Goal: Information Seeking & Learning: Learn about a topic

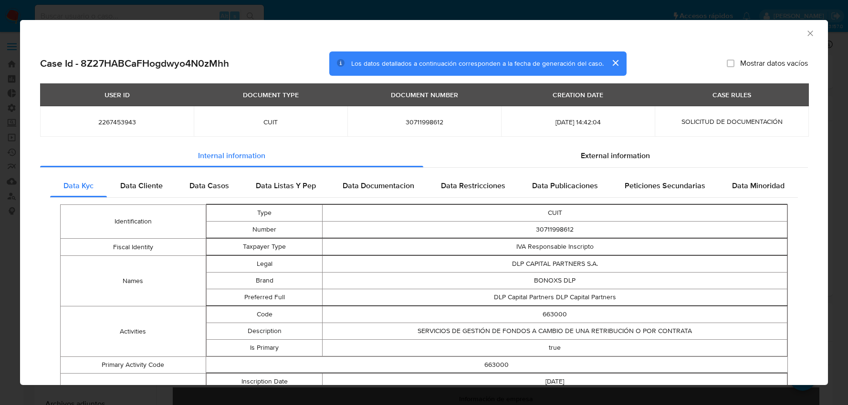
select select "10"
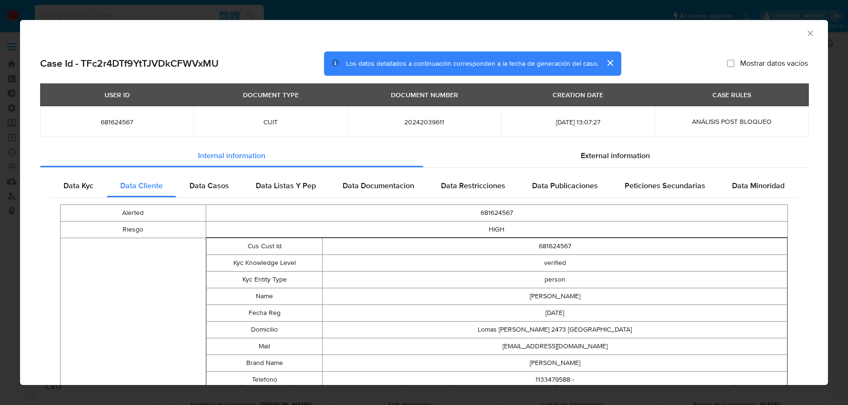
select select "10"
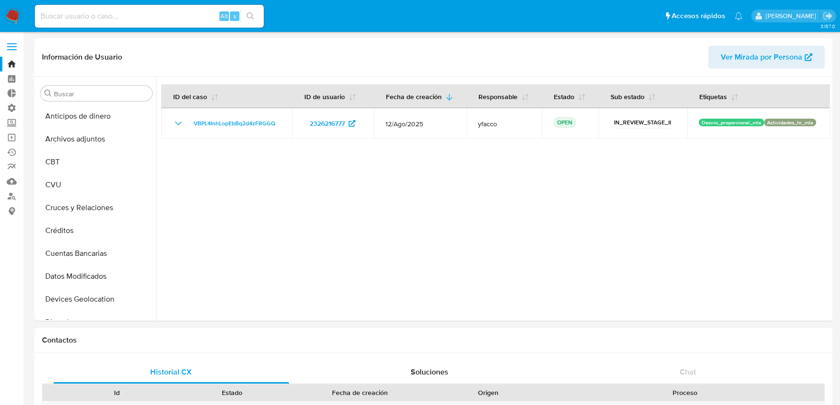
select select "10"
click at [16, 49] on span at bounding box center [12, 49] width 10 height 1
click at [0, 0] on input "checkbox" at bounding box center [0, 0] width 0 height 0
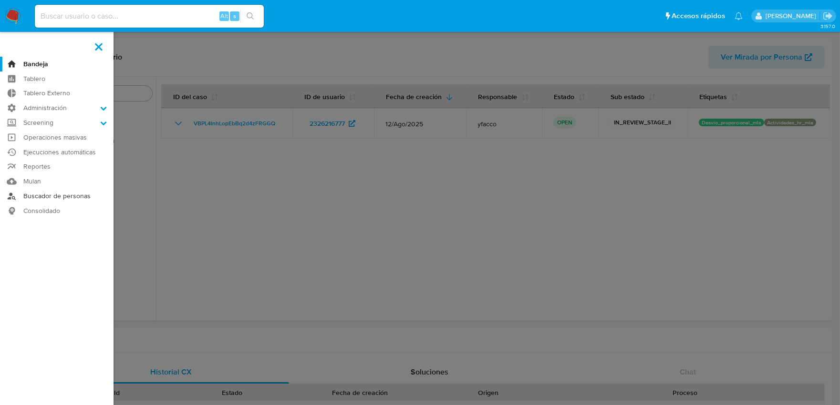
click at [34, 197] on link "Buscador de personas" at bounding box center [57, 196] width 114 height 15
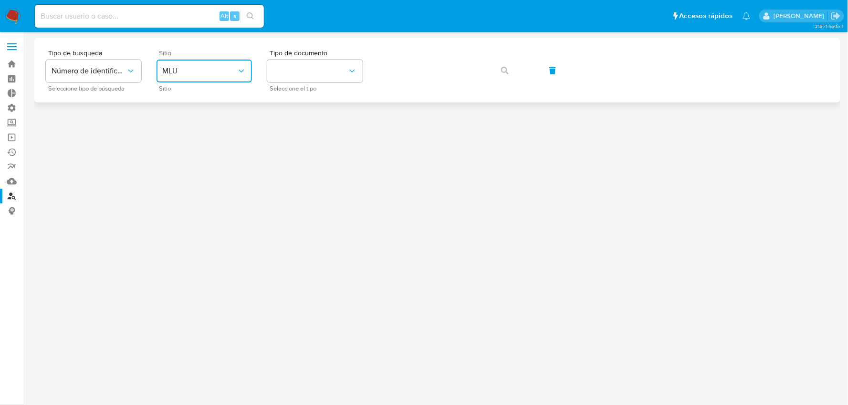
click at [170, 74] on span "MLU" at bounding box center [199, 71] width 74 height 10
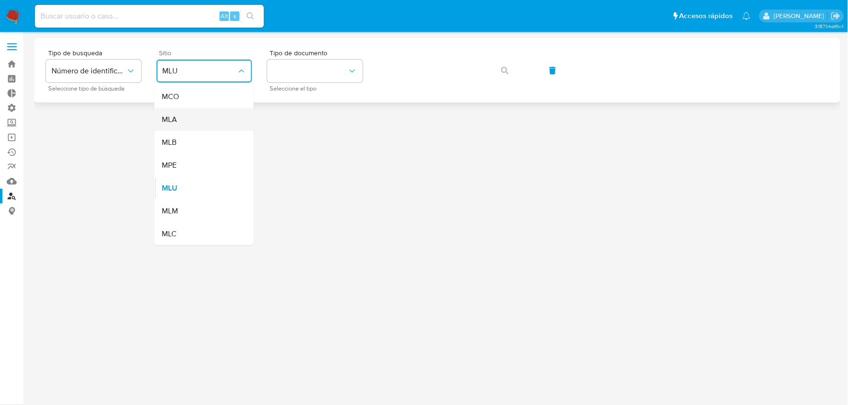
click at [181, 121] on div "MLA" at bounding box center [201, 119] width 78 height 23
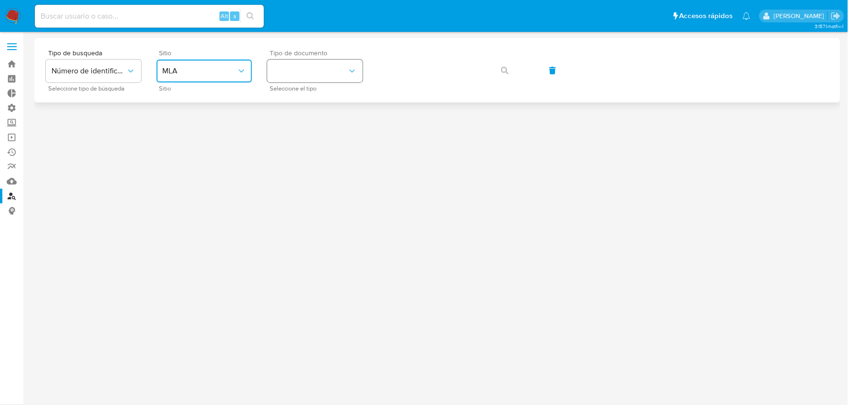
click at [336, 74] on button "identificationType" at bounding box center [314, 71] width 95 height 23
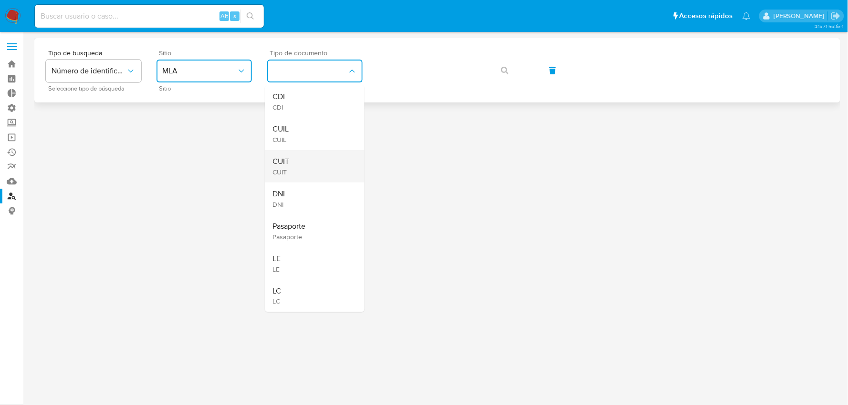
click at [308, 158] on div "CUIT CUIT" at bounding box center [312, 166] width 78 height 32
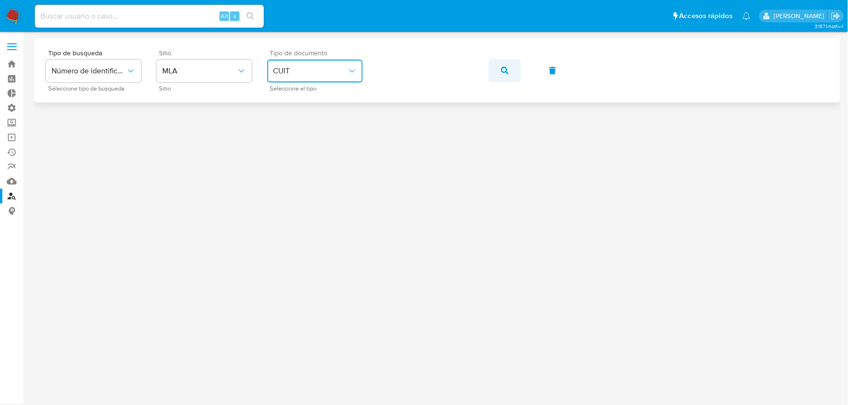
click at [501, 67] on icon "button" at bounding box center [505, 71] width 8 height 8
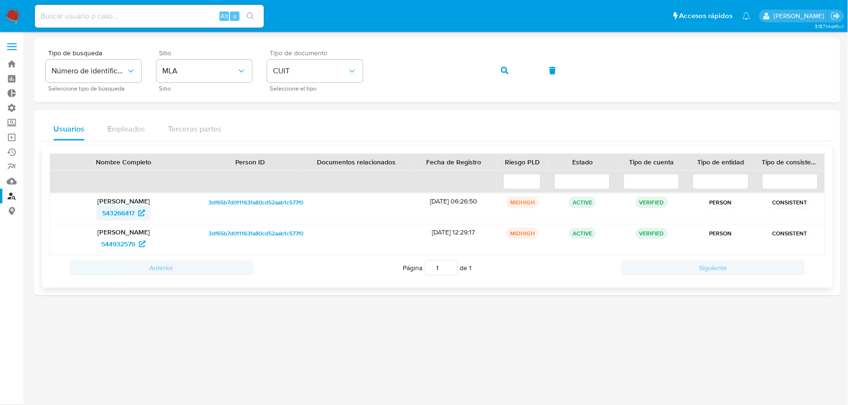
click at [131, 211] on span "543266417" at bounding box center [118, 213] width 32 height 15
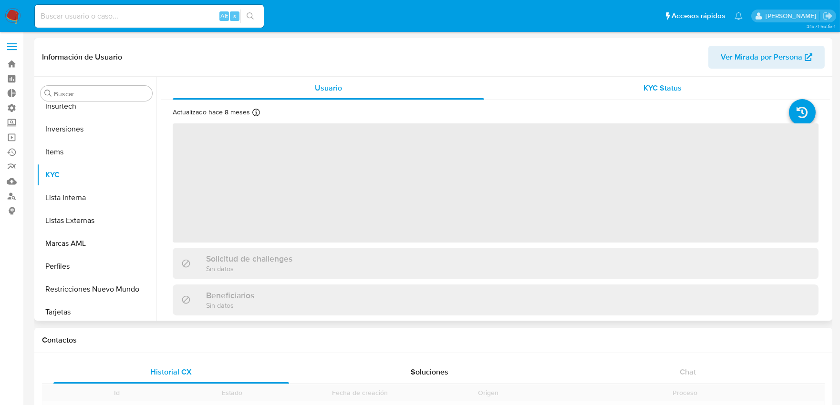
scroll to position [448, 0]
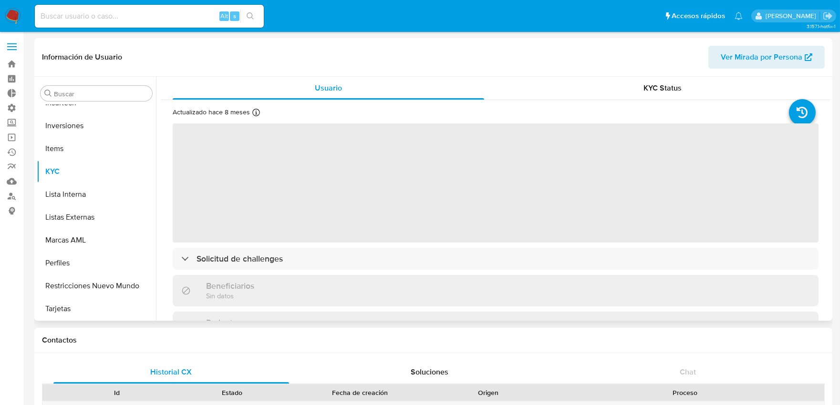
click at [756, 64] on span "Ver Mirada por Persona" at bounding box center [762, 57] width 82 height 23
select select "10"
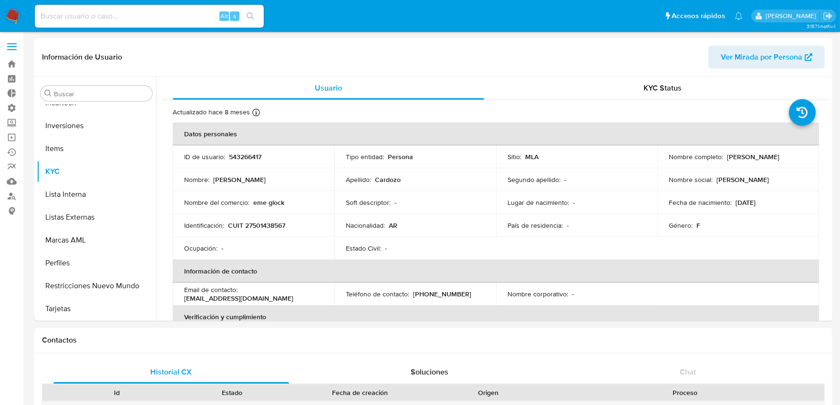
click at [13, 46] on span at bounding box center [12, 46] width 10 height 1
click at [0, 0] on input "checkbox" at bounding box center [0, 0] width 0 height 0
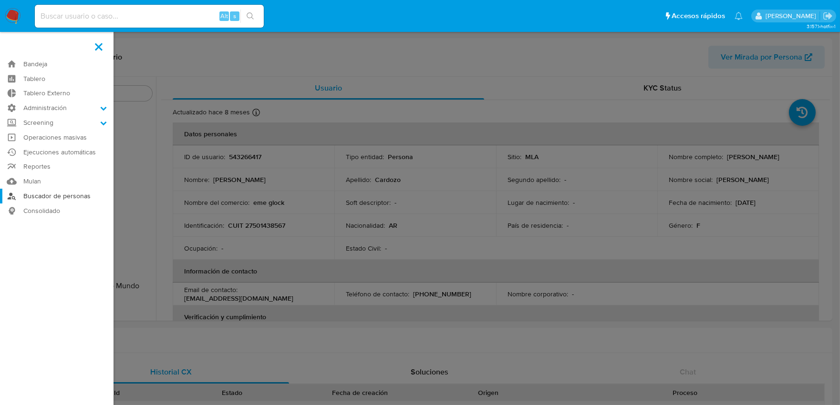
click at [58, 197] on link "Buscador de personas" at bounding box center [57, 196] width 114 height 15
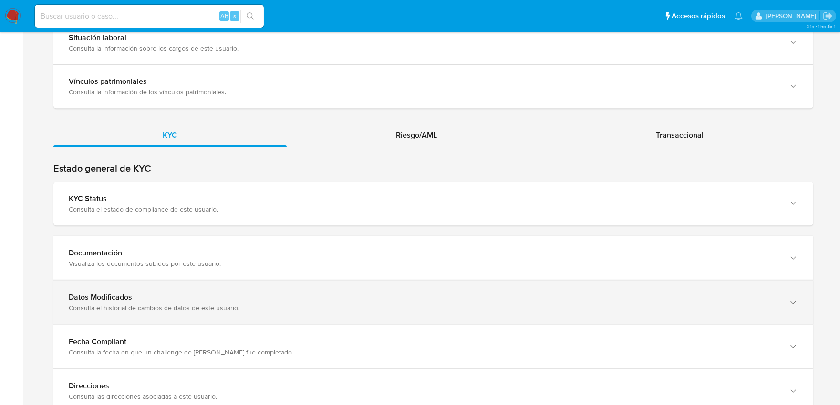
scroll to position [832, 0]
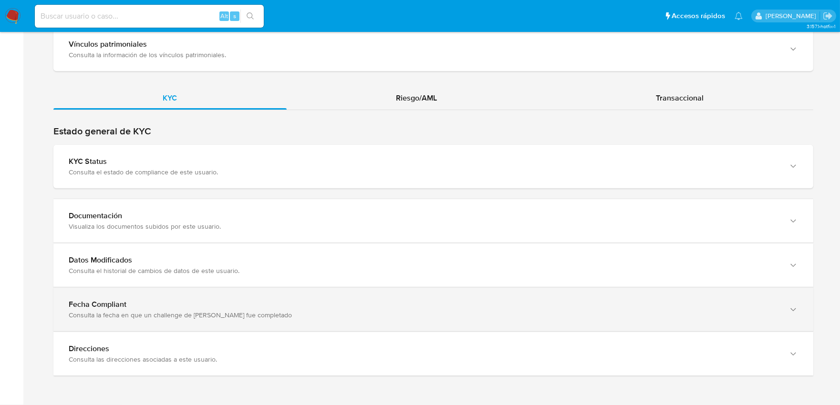
click at [135, 265] on div "Fecha Compliant" at bounding box center [424, 261] width 710 height 10
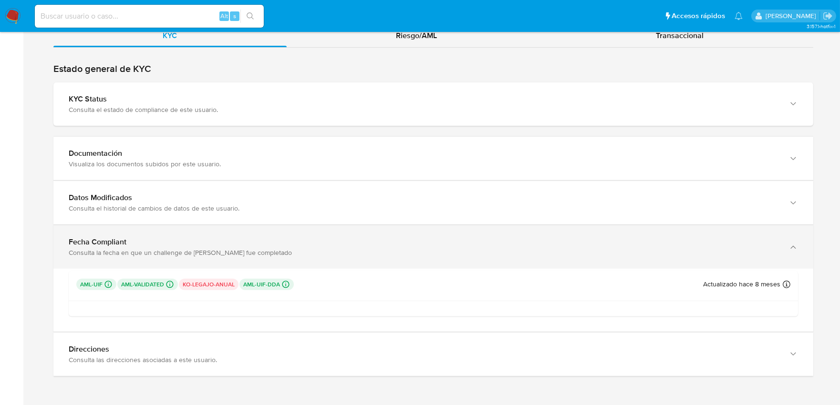
scroll to position [895, 0]
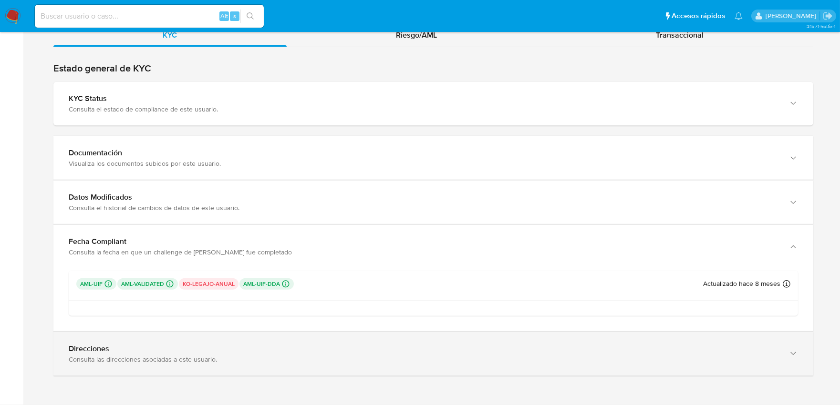
click at [138, 368] on div "Direcciones Consulta las direcciones asociadas a este usuario." at bounding box center [433, 353] width 760 height 43
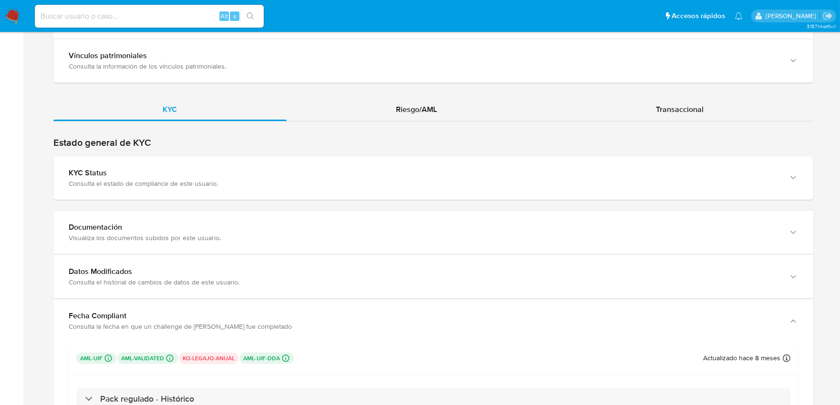
scroll to position [793, 0]
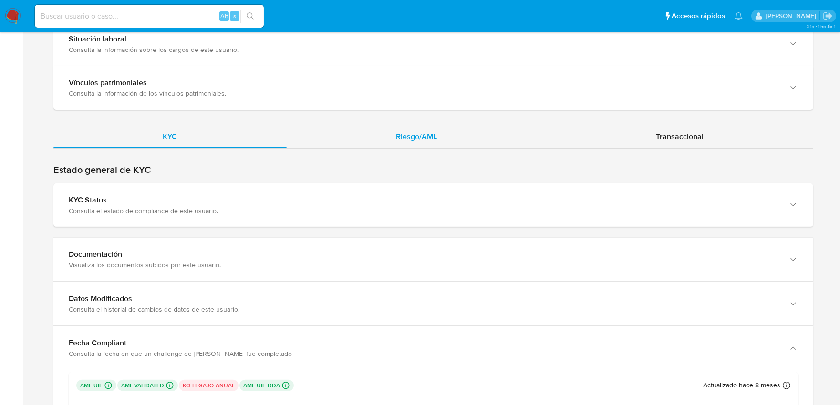
click at [425, 136] on span "Riesgo/AML" at bounding box center [416, 136] width 41 height 11
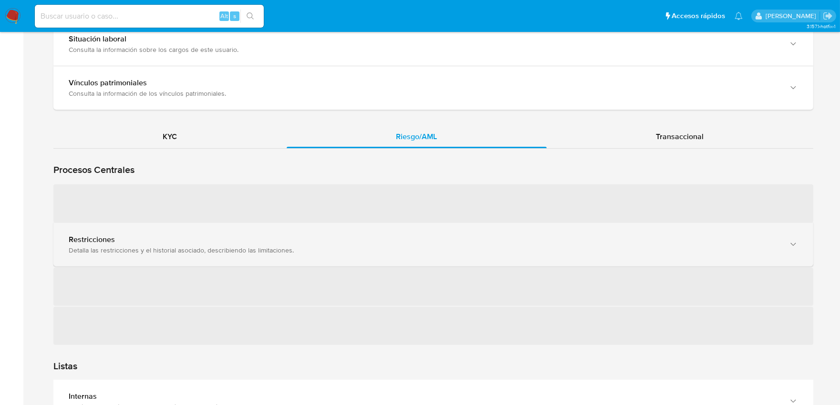
click at [294, 255] on div "Detalla las restricciones y el historial asociado, describiendo las limitacione…" at bounding box center [424, 250] width 710 height 9
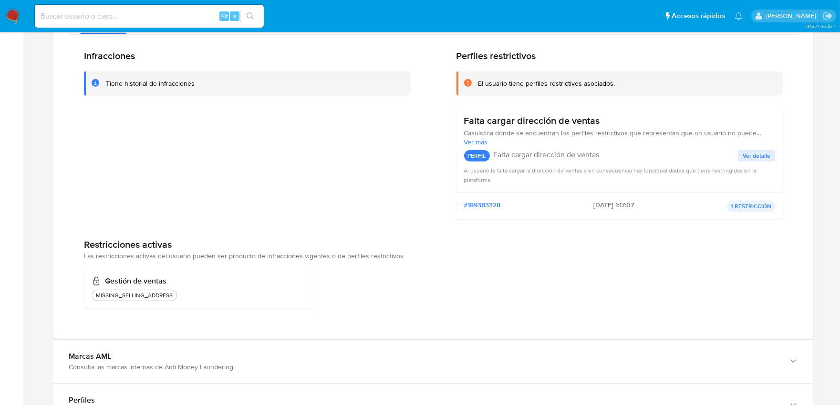
scroll to position [952, 0]
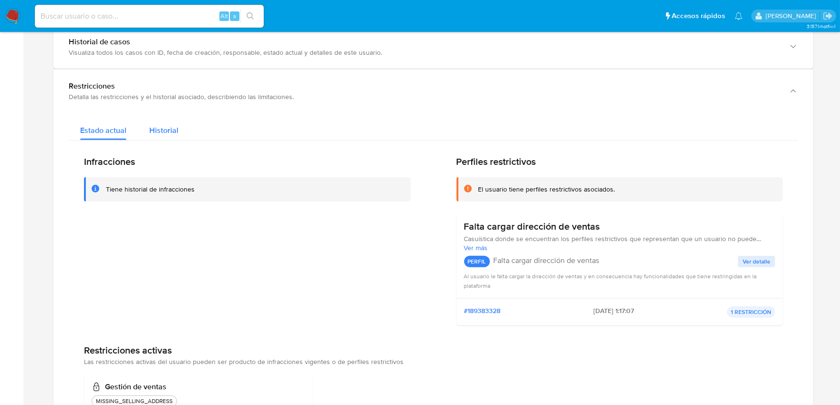
click at [166, 132] on span "Historial" at bounding box center [163, 130] width 29 height 11
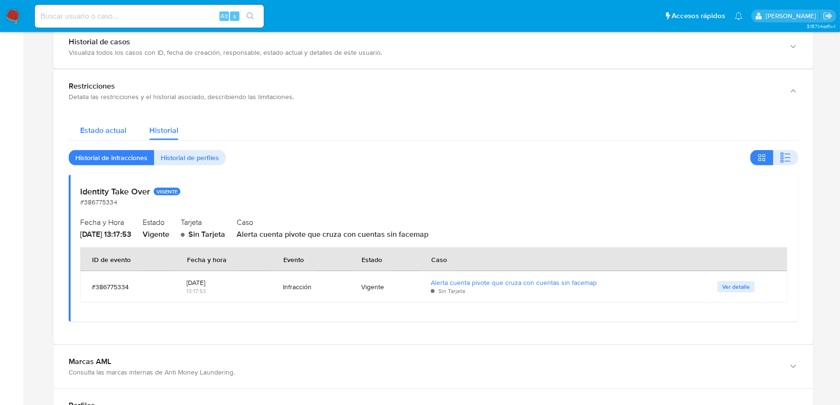
click at [120, 134] on span "Estado actual" at bounding box center [103, 130] width 46 height 11
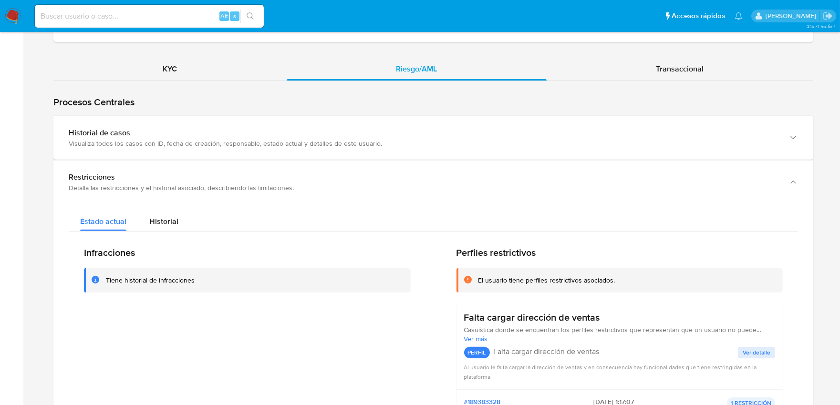
scroll to position [846, 0]
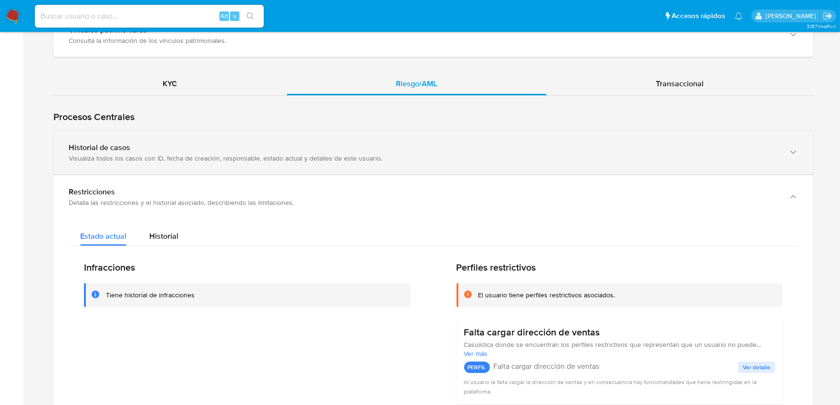
click at [153, 154] on div "Visualiza todos los casos con ID, fecha de creación, responsable, estado actual…" at bounding box center [424, 158] width 710 height 9
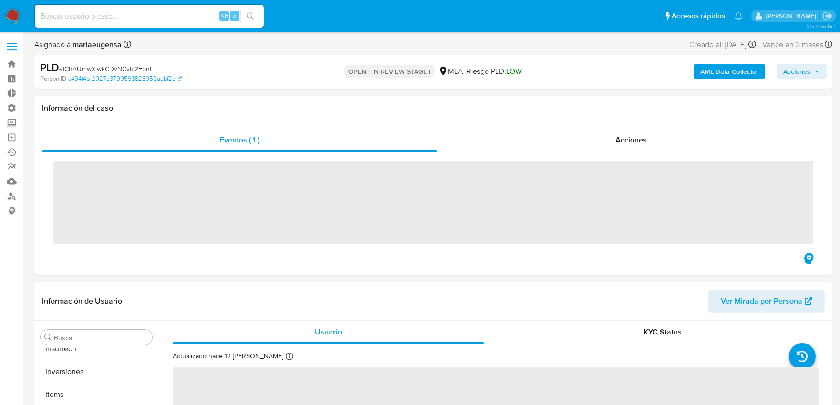
scroll to position [448, 0]
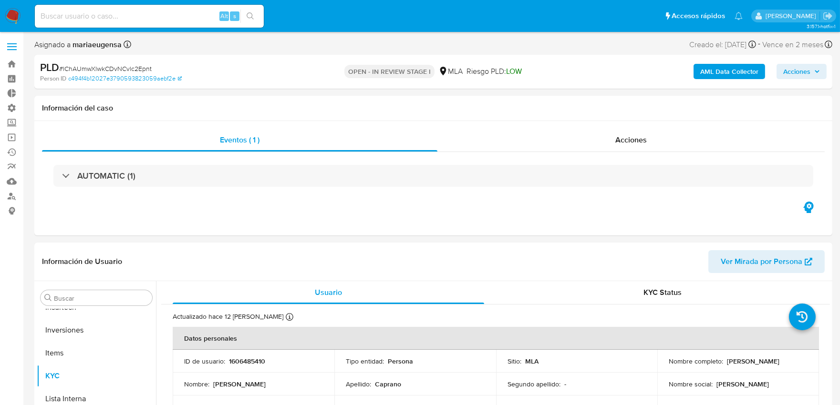
select select "10"
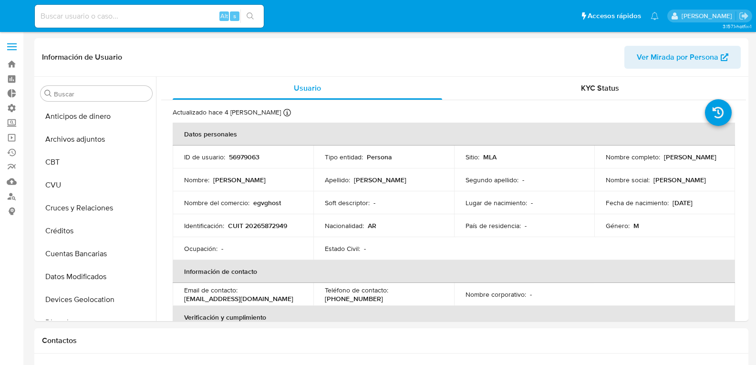
select select "10"
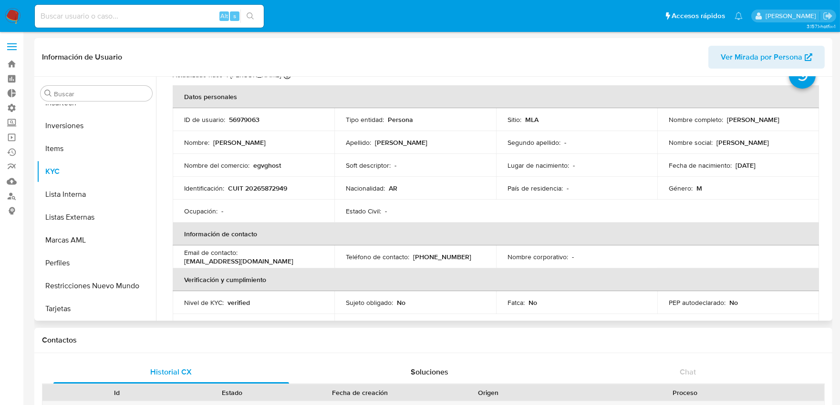
scroll to position [53, 0]
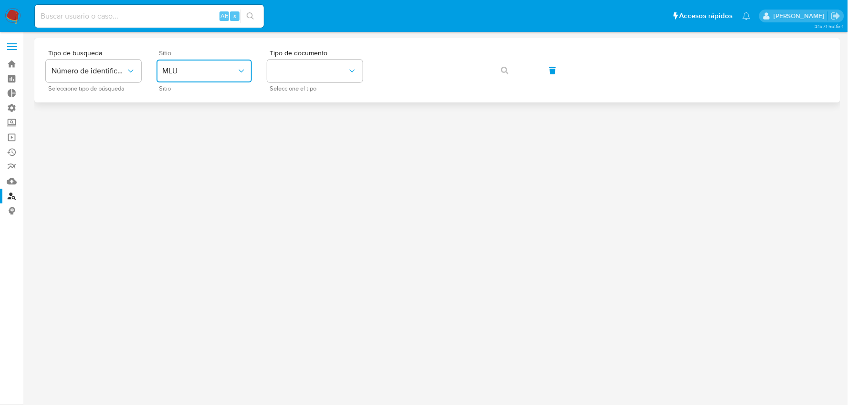
click at [188, 72] on span "MLU" at bounding box center [199, 71] width 74 height 10
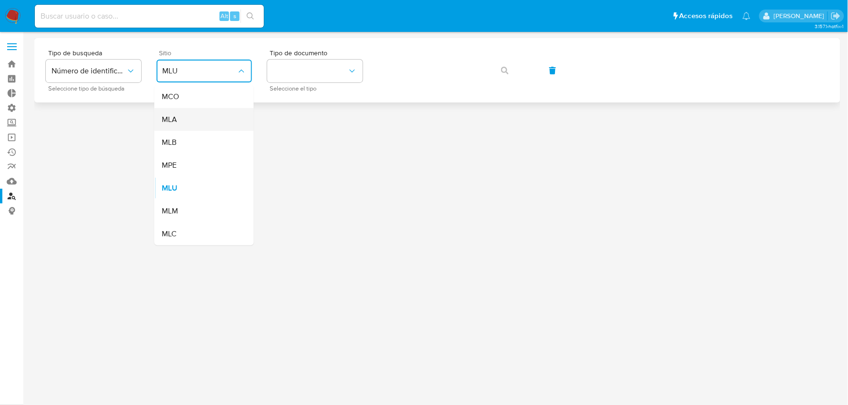
click at [182, 124] on div "MLA" at bounding box center [201, 119] width 78 height 23
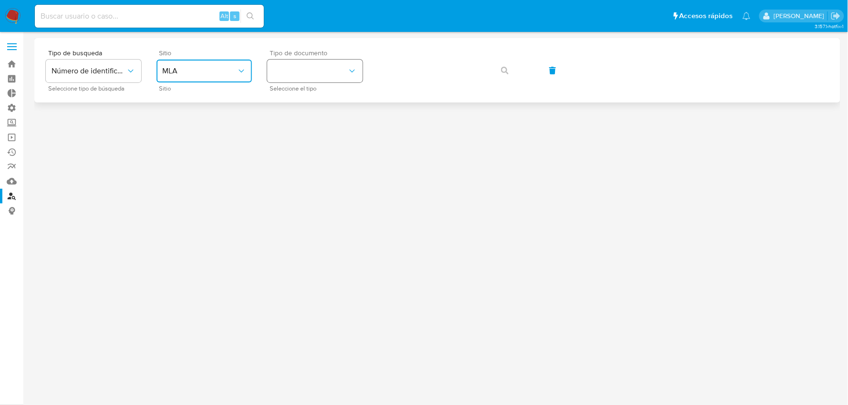
click at [315, 76] on button "identificationType" at bounding box center [314, 71] width 95 height 23
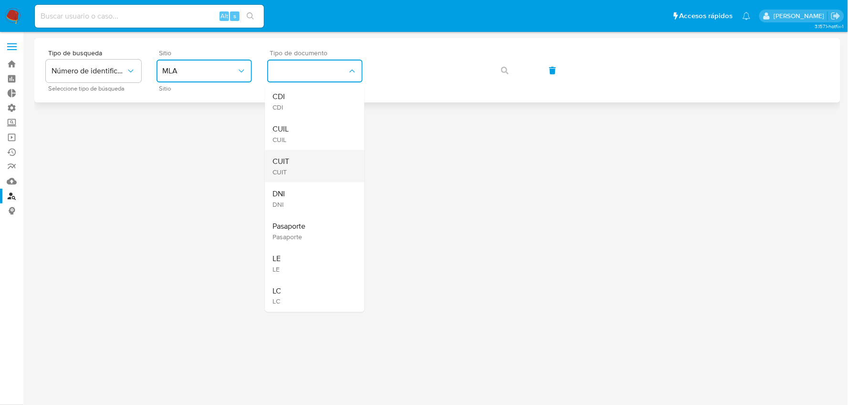
click at [292, 160] on div "CUIT CUIT" at bounding box center [312, 166] width 78 height 32
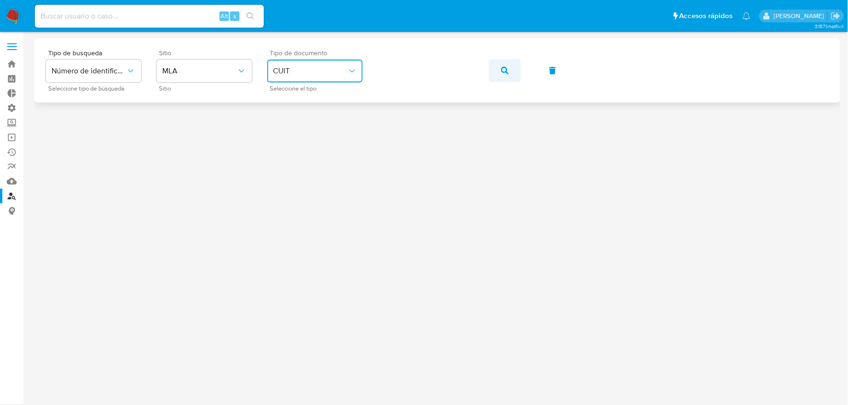
click at [516, 70] on button "button" at bounding box center [504, 70] width 32 height 23
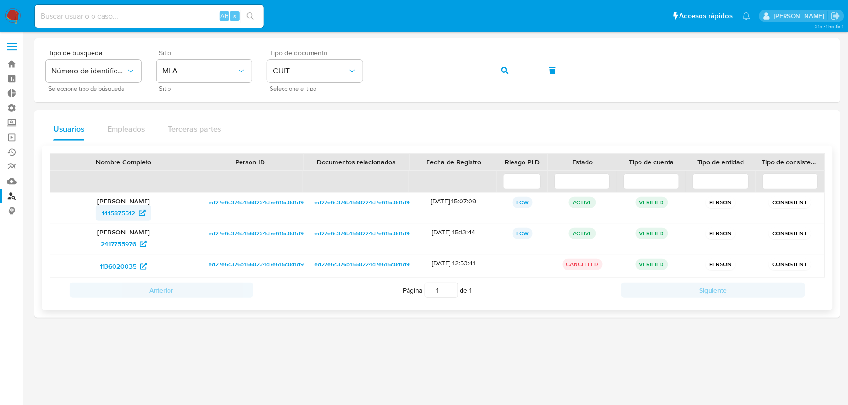
click at [127, 215] on span "1415875512" at bounding box center [118, 213] width 33 height 15
click at [366, 77] on div "Tipo de busqueda Número de identificación Seleccione tipo de búsqueda Sitio MLA…" at bounding box center [437, 70] width 783 height 41
click at [498, 75] on button "button" at bounding box center [504, 70] width 32 height 23
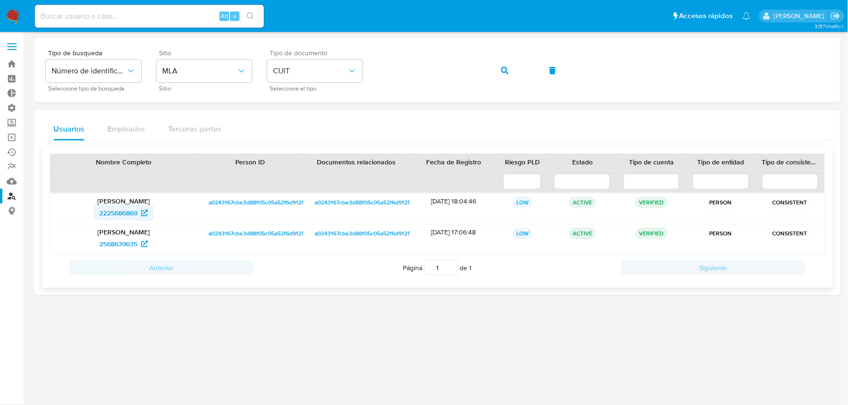
click at [113, 209] on span "2225686869" at bounding box center [118, 213] width 38 height 15
click at [347, 68] on div "Tipo de busqueda Número de identificación Seleccione tipo de búsqueda Sitio MLA…" at bounding box center [437, 70] width 783 height 41
click at [499, 67] on button "button" at bounding box center [504, 70] width 32 height 23
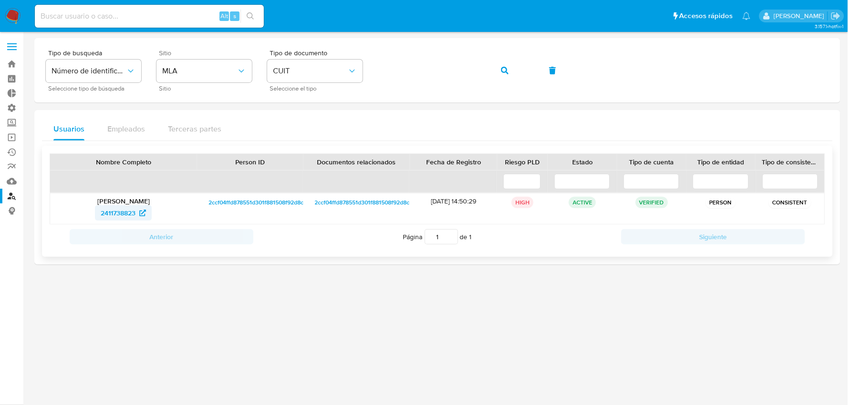
click at [124, 212] on span "2411738823" at bounding box center [118, 213] width 35 height 15
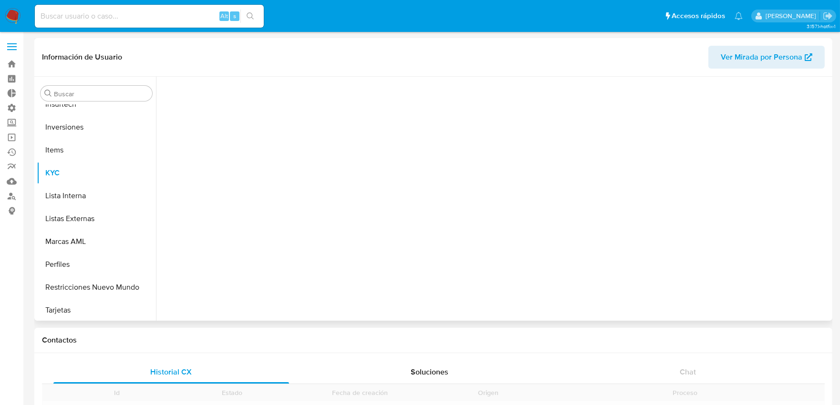
scroll to position [448, 0]
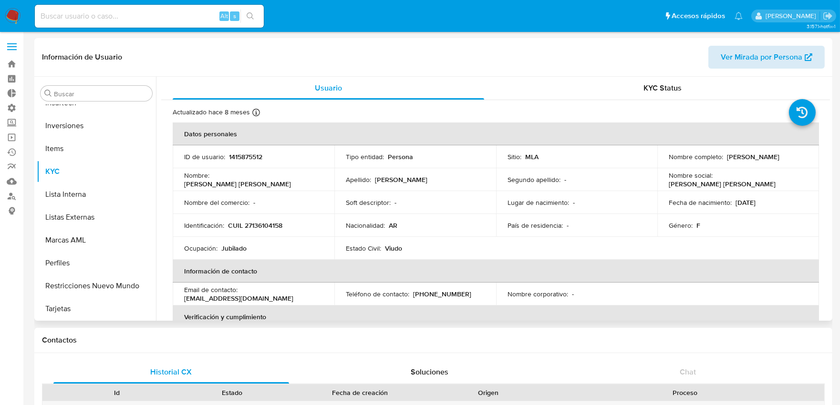
select select "10"
click at [749, 60] on span "Ver Mirada por Persona" at bounding box center [762, 57] width 82 height 23
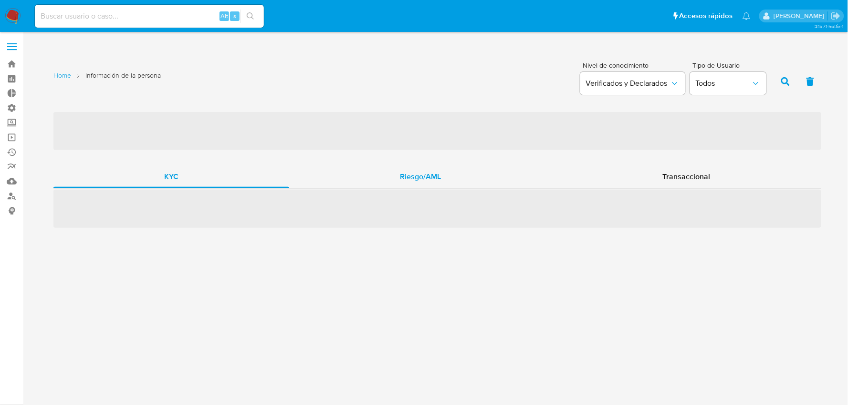
click at [425, 176] on span "Riesgo/AML" at bounding box center [420, 176] width 41 height 11
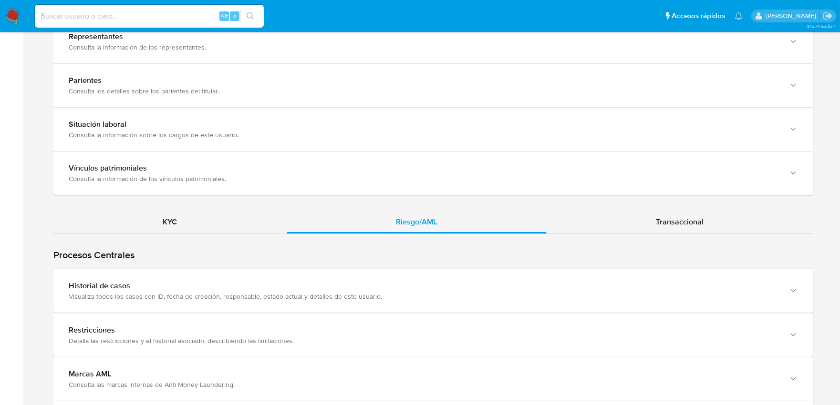
scroll to position [742, 0]
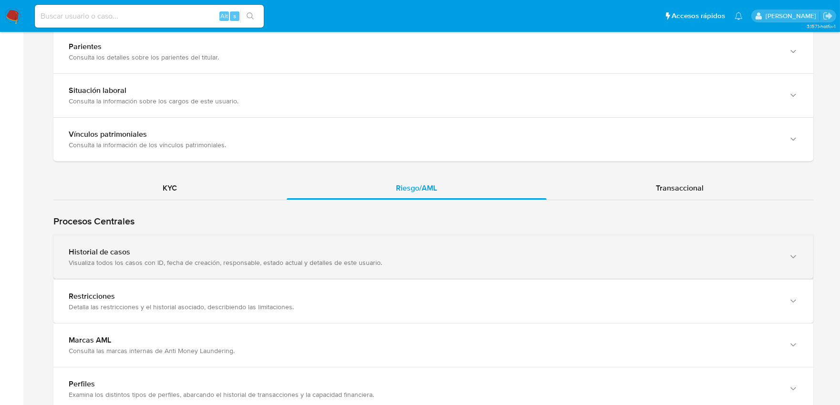
click at [240, 255] on div "Historial de casos" at bounding box center [424, 253] width 710 height 10
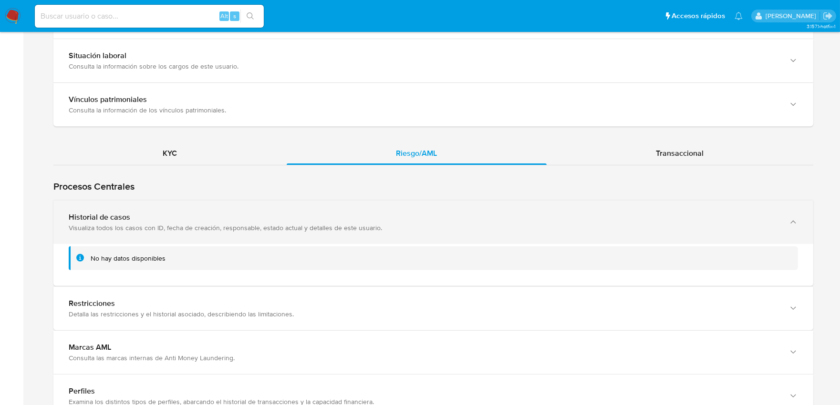
scroll to position [848, 0]
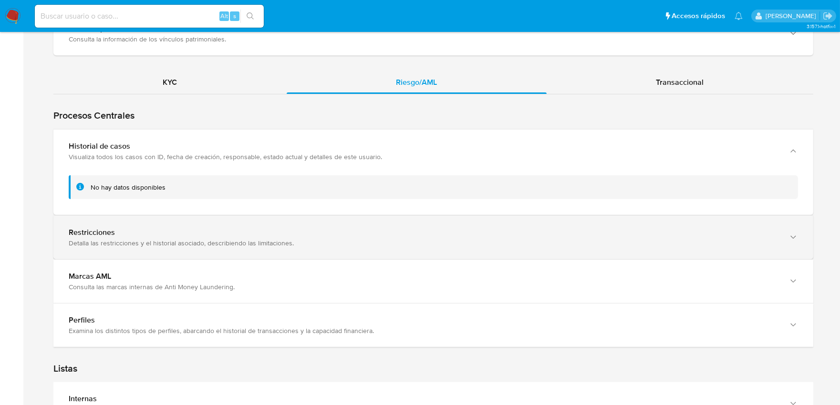
click at [234, 250] on div "Restricciones Detalla las restricciones y el historial asociado, describiendo l…" at bounding box center [433, 237] width 760 height 43
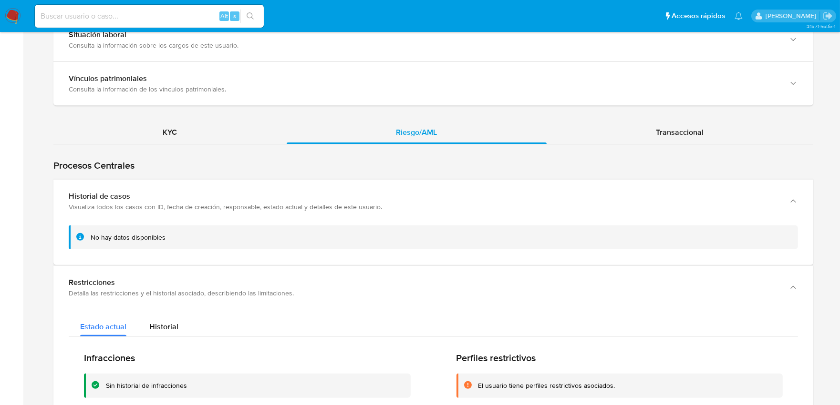
scroll to position [795, 0]
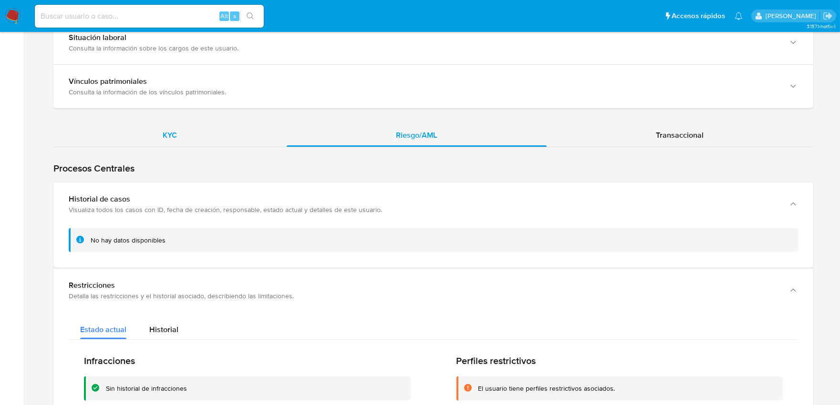
click at [178, 128] on div "KYC" at bounding box center [169, 135] width 233 height 23
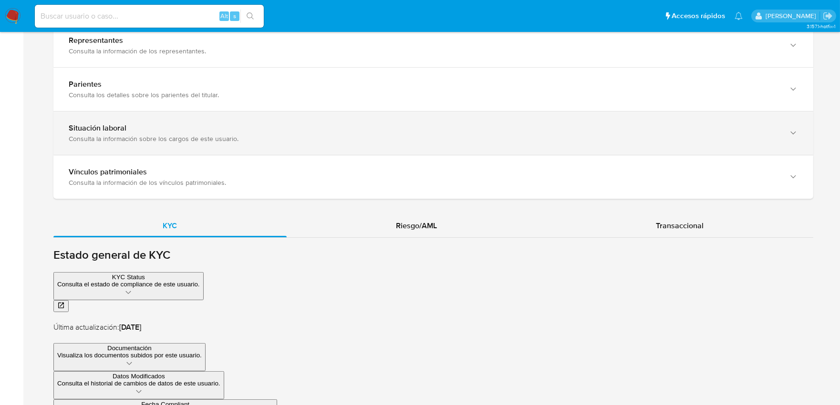
scroll to position [832, 0]
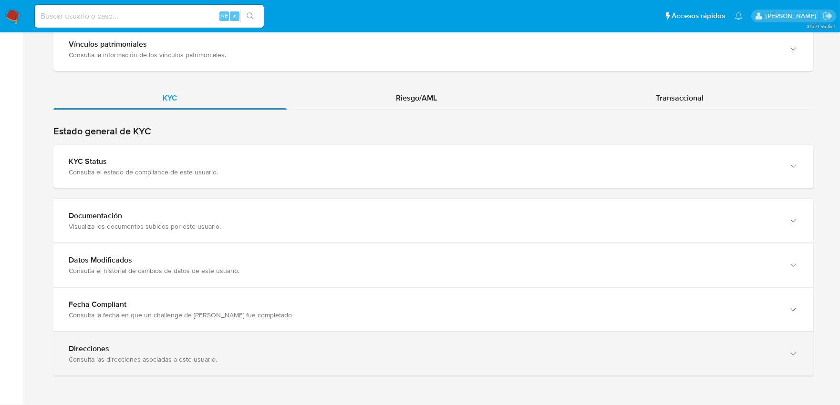
click at [147, 349] on div "Direcciones" at bounding box center [424, 349] width 710 height 10
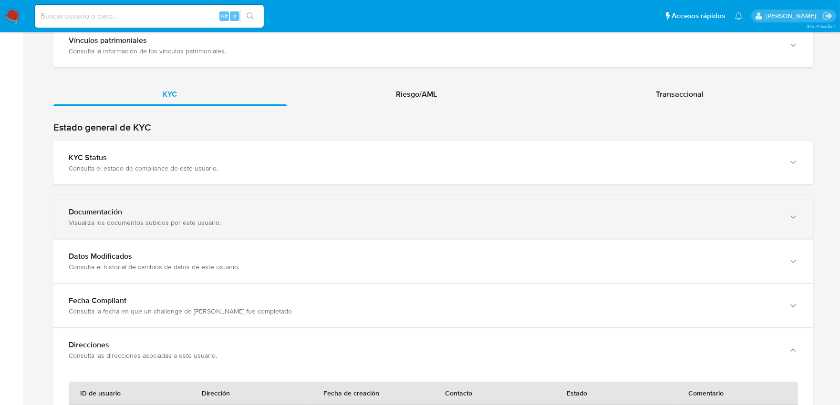
scroll to position [970, 0]
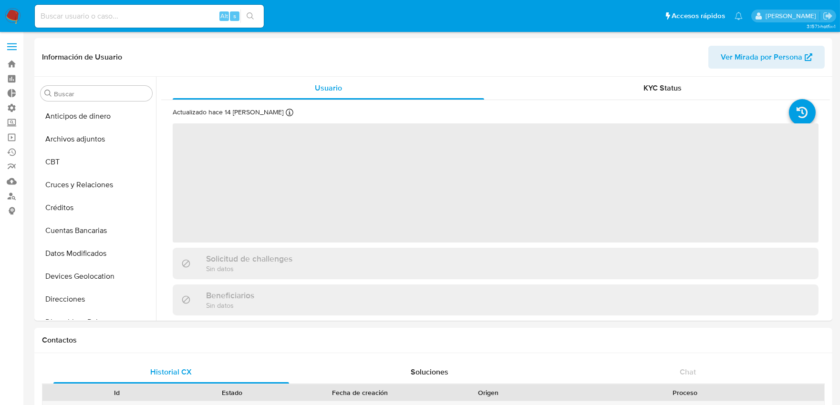
select select "10"
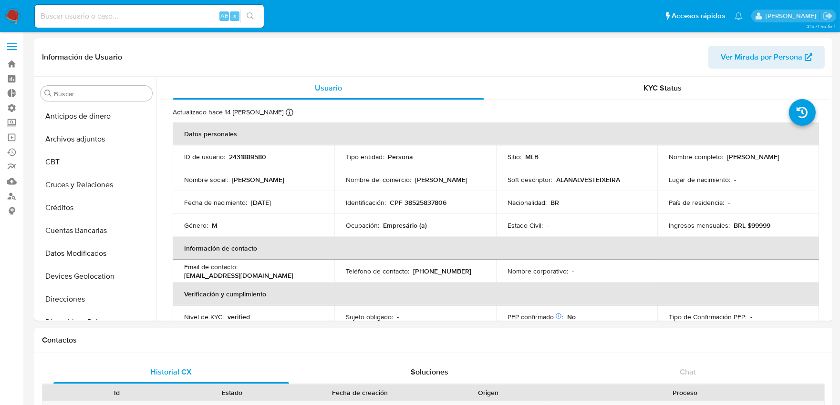
scroll to position [425, 0]
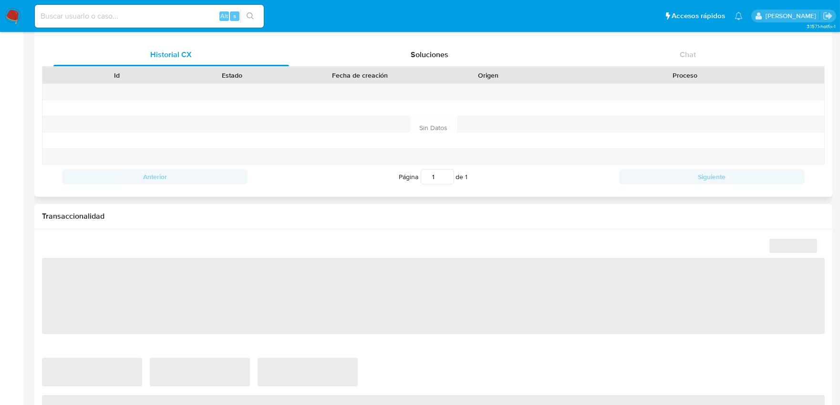
scroll to position [489, 0]
select select "10"
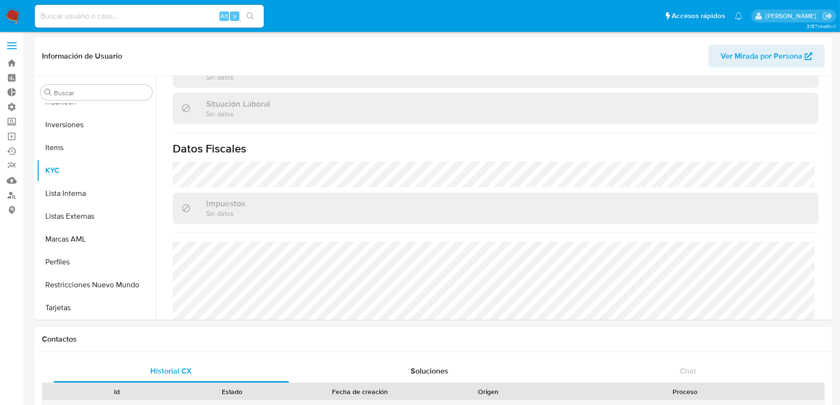
scroll to position [0, 0]
click at [741, 61] on span "Ver Mirada por Persona" at bounding box center [762, 57] width 82 height 23
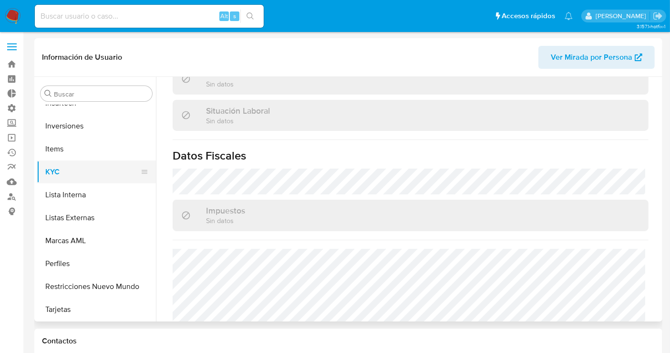
scroll to position [448, 0]
click at [23, 187] on link "Mulan" at bounding box center [57, 181] width 114 height 15
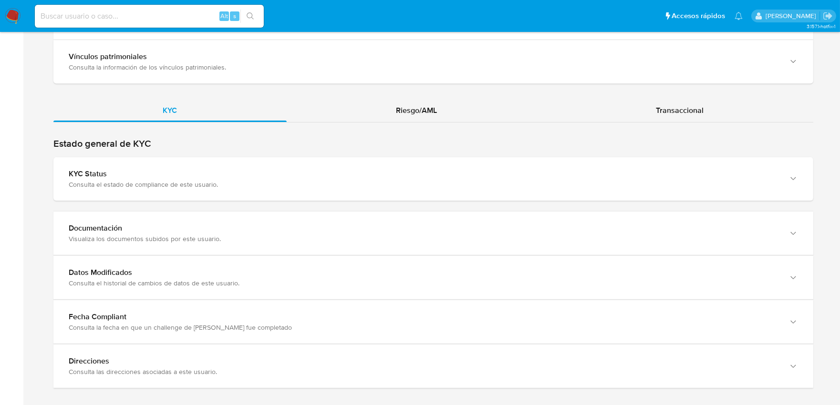
scroll to position [832, 0]
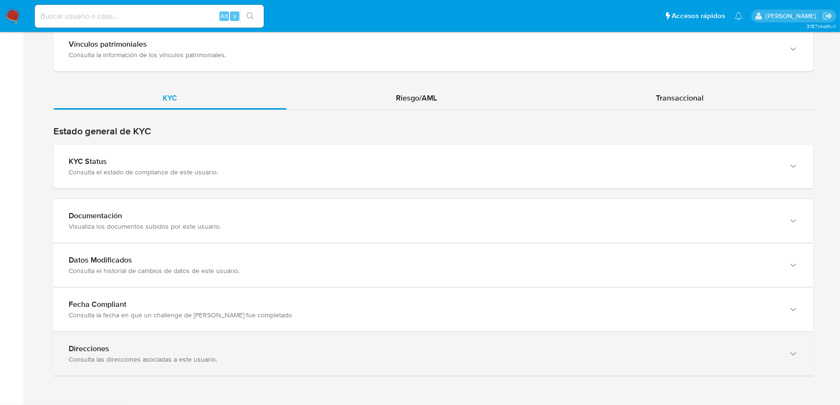
click at [186, 354] on div "Direcciones Consulta las direcciones asociadas a este usuario." at bounding box center [424, 354] width 710 height 20
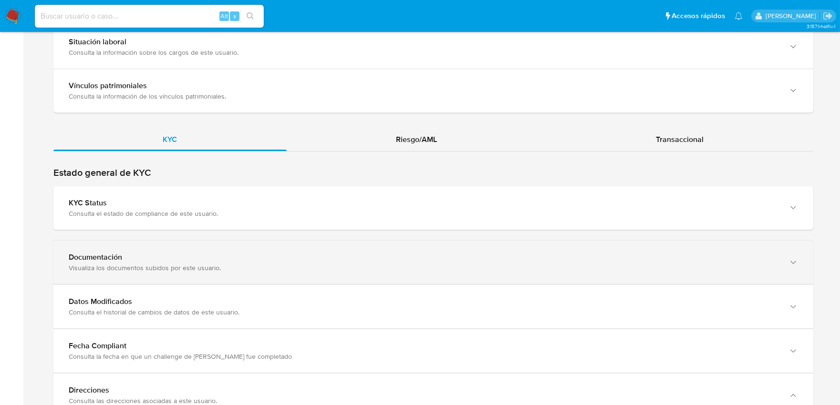
scroll to position [783, 0]
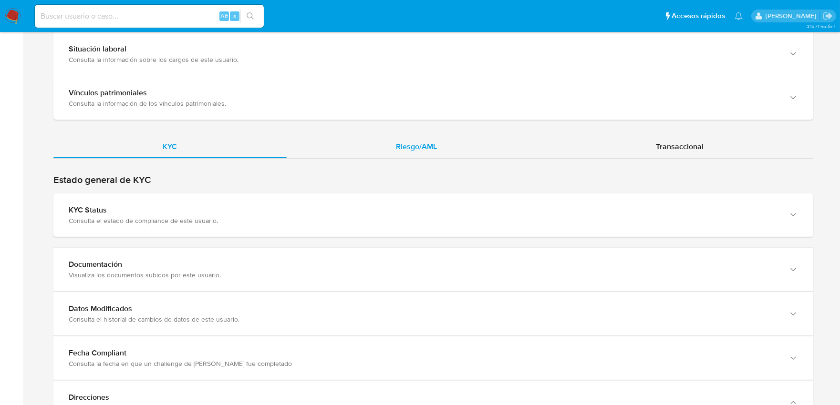
click at [408, 156] on div "Riesgo/AML" at bounding box center [417, 146] width 260 height 23
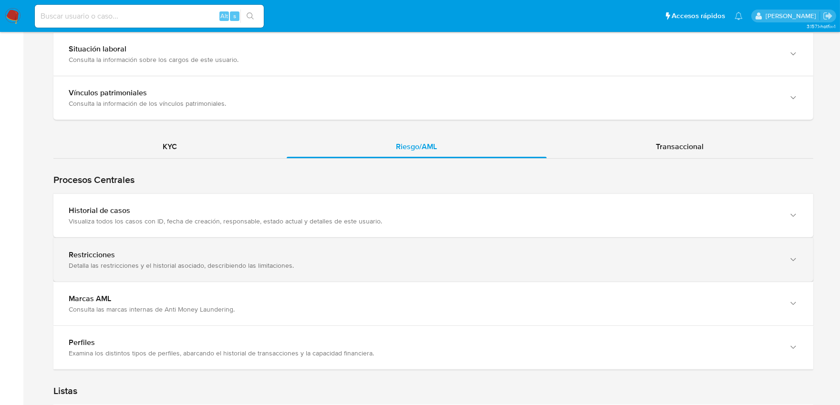
click at [351, 271] on div "Restricciones Detalla las restricciones y el historial asociado, describiendo l…" at bounding box center [433, 260] width 760 height 43
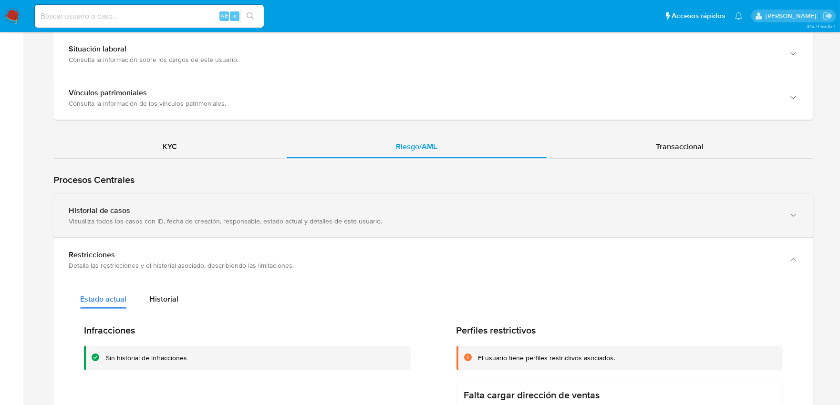
click at [320, 221] on div "Visualiza todos los casos con ID, fecha de creación, responsable, estado actual…" at bounding box center [424, 221] width 710 height 9
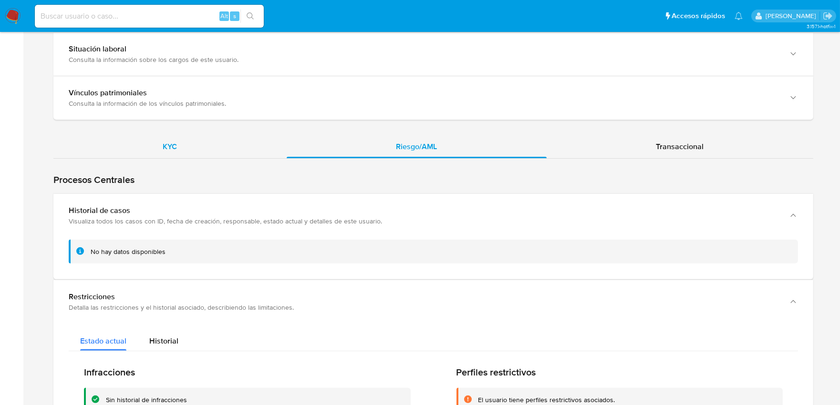
click at [185, 154] on div "KYC" at bounding box center [169, 146] width 233 height 23
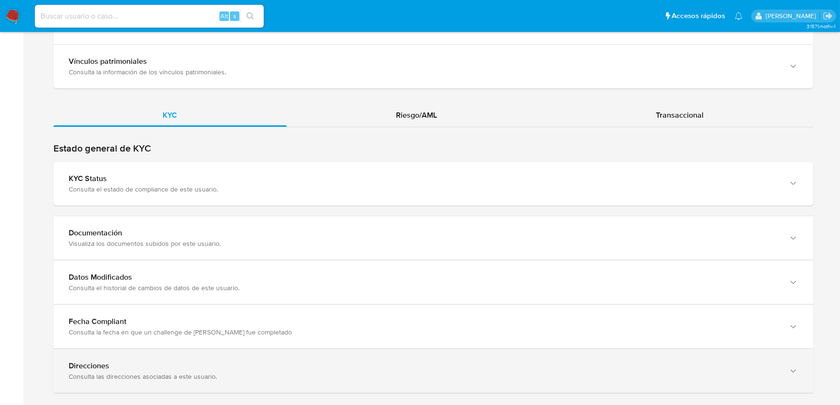
scroll to position [832, 0]
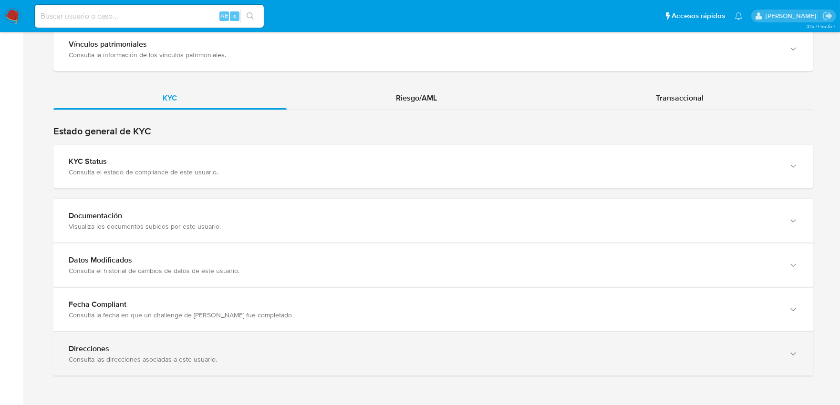
click at [127, 355] on div "Consulta las direcciones asociadas a este usuario." at bounding box center [424, 359] width 710 height 9
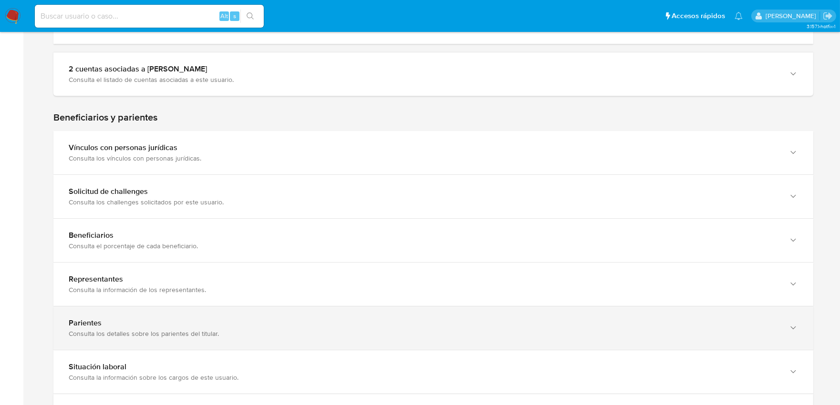
scroll to position [94, 0]
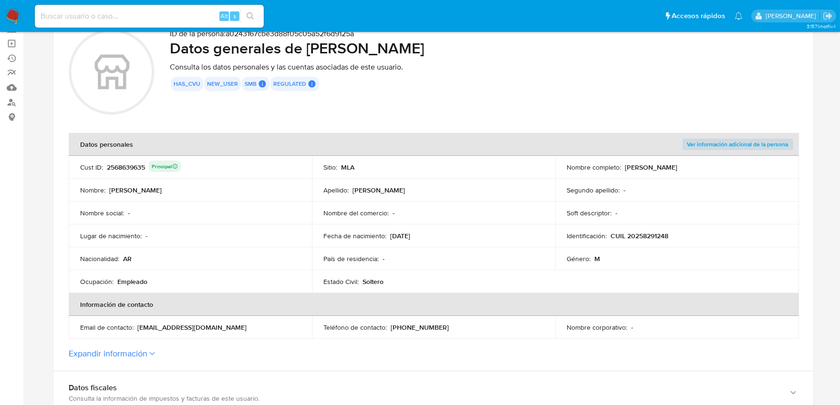
click at [142, 353] on button "Expandir información" at bounding box center [108, 354] width 79 height 10
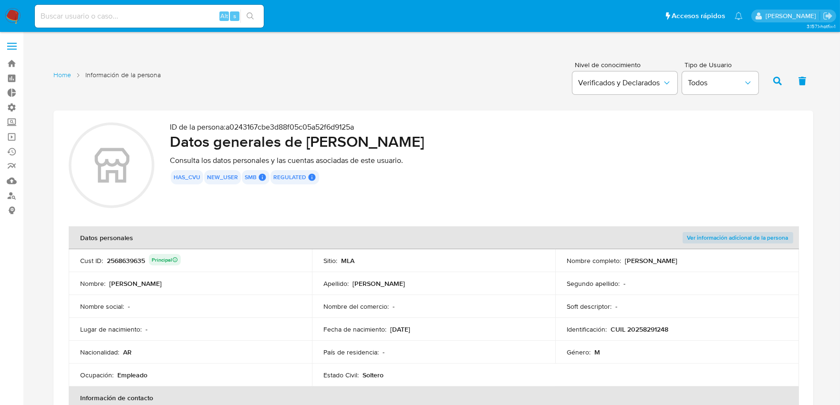
scroll to position [0, 0]
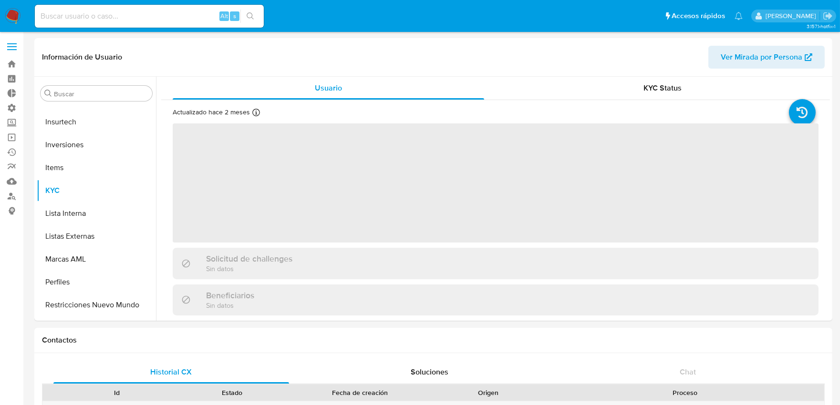
scroll to position [448, 0]
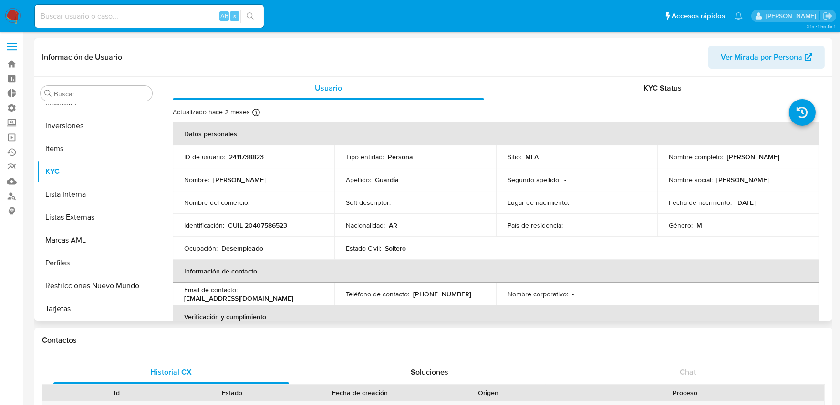
select select "10"
click at [743, 59] on span "Ver Mirada por Persona" at bounding box center [762, 57] width 82 height 23
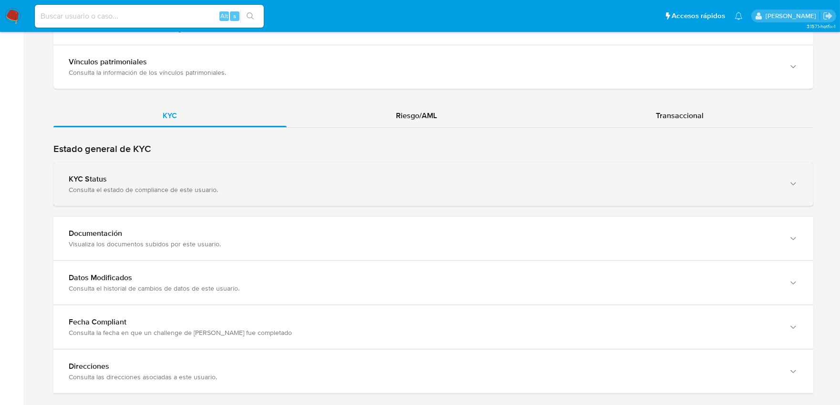
scroll to position [832, 0]
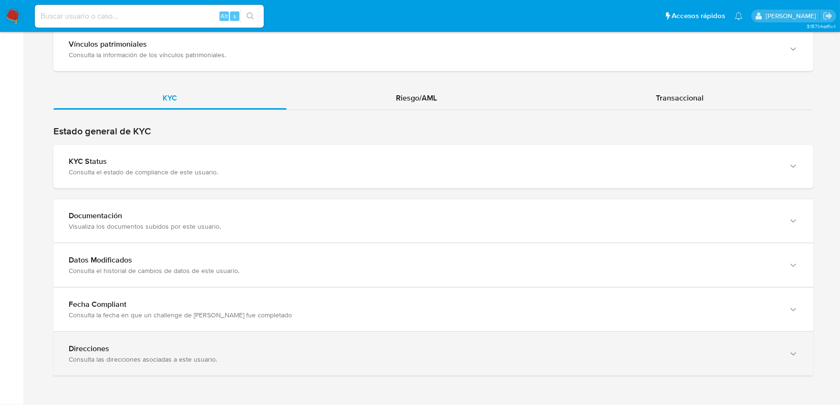
click at [153, 353] on div "Direcciones" at bounding box center [424, 349] width 710 height 10
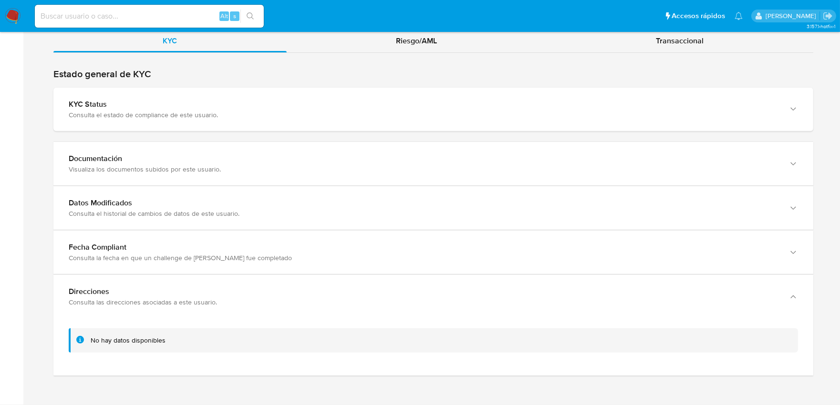
scroll to position [730, 0]
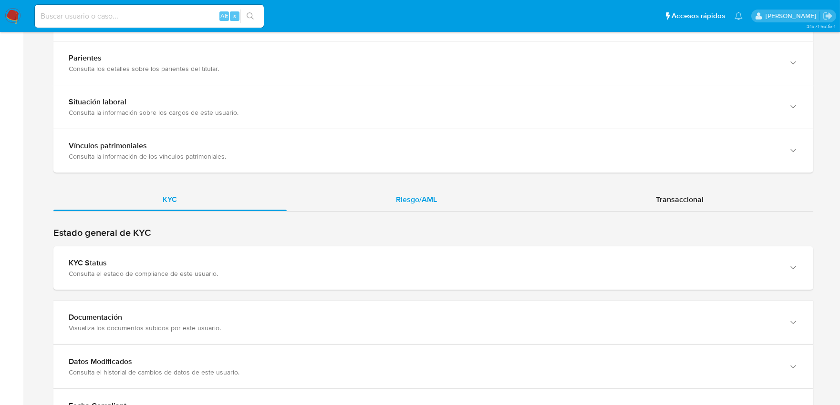
click at [402, 206] on div "Riesgo/AML" at bounding box center [417, 199] width 260 height 23
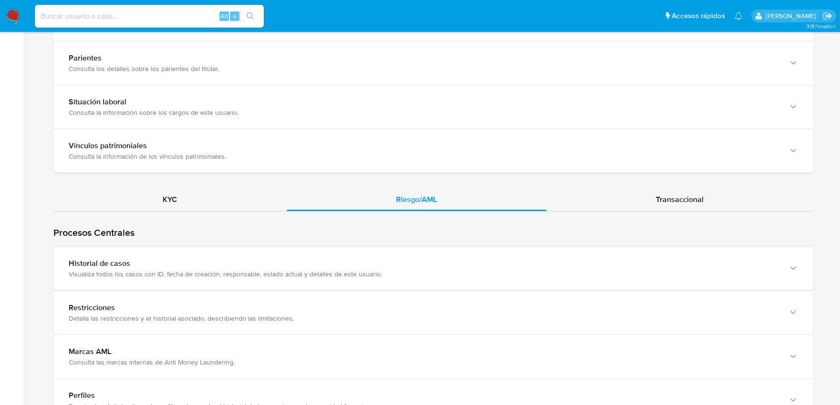
click at [216, 276] on div "Visualiza todos los casos con ID, fecha de creación, responsable, estado actual…" at bounding box center [424, 274] width 710 height 9
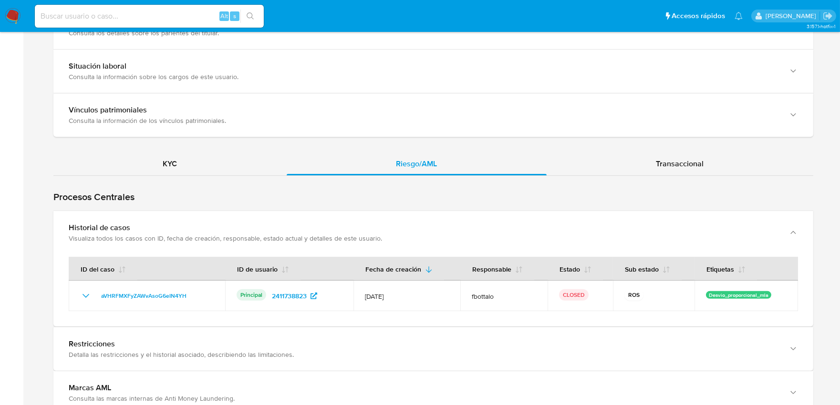
scroll to position [783, 0]
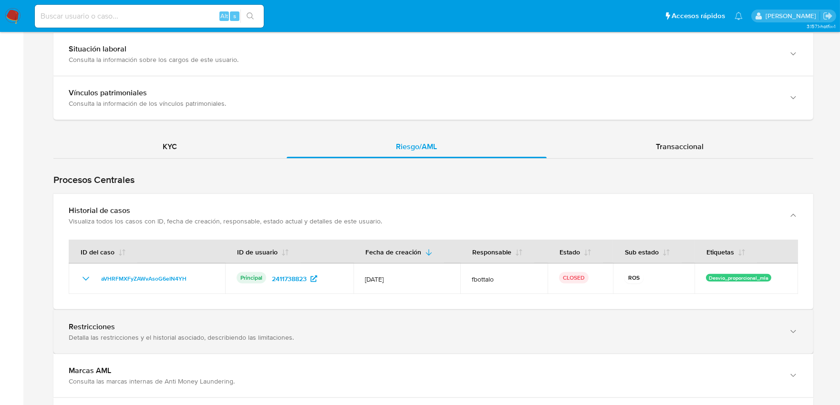
click at [225, 337] on div "Detalla las restricciones y el historial asociado, describiendo las limitacione…" at bounding box center [424, 337] width 710 height 9
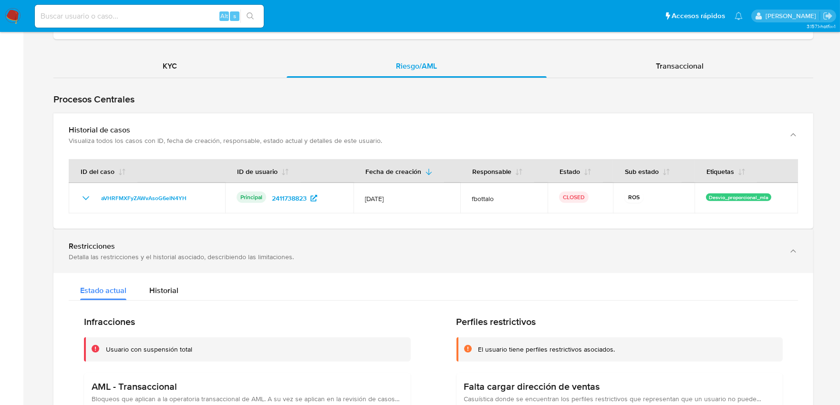
scroll to position [942, 0]
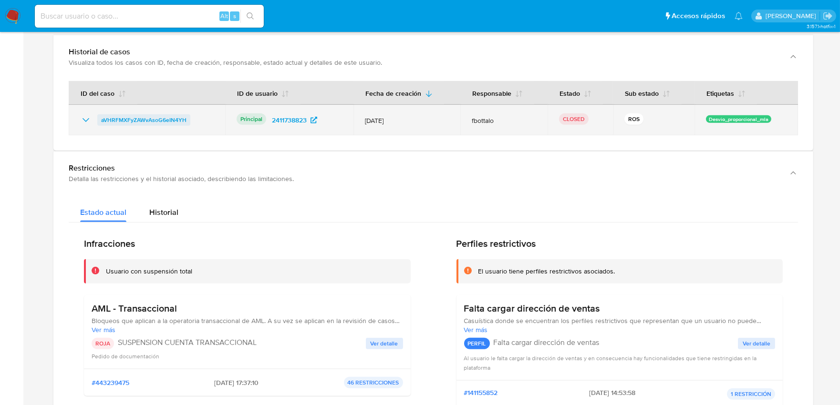
click at [168, 119] on span "aVHRFMXFyZAWvAsoG6eIN4YH" at bounding box center [143, 119] width 85 height 11
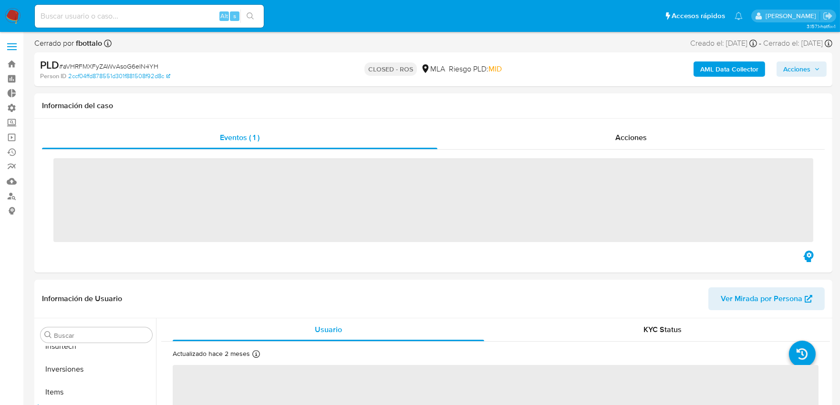
scroll to position [448, 0]
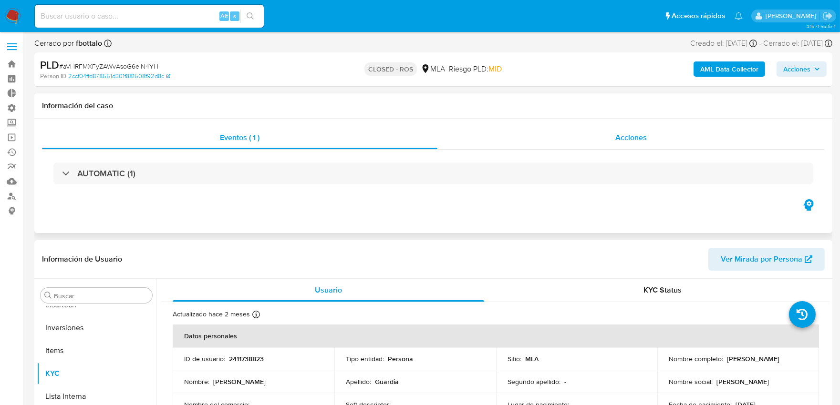
select select "10"
click at [609, 142] on div "Acciones" at bounding box center [630, 137] width 387 height 23
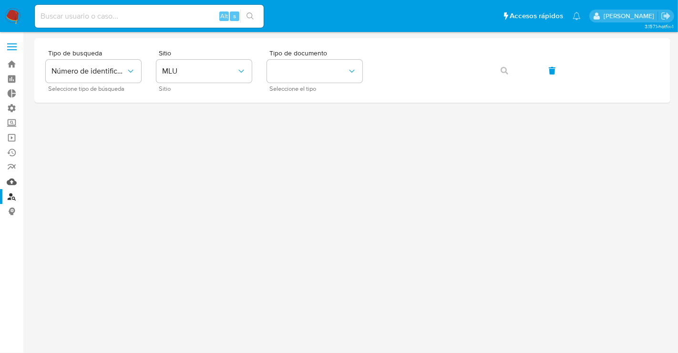
click at [10, 180] on link "Mulan" at bounding box center [57, 181] width 114 height 15
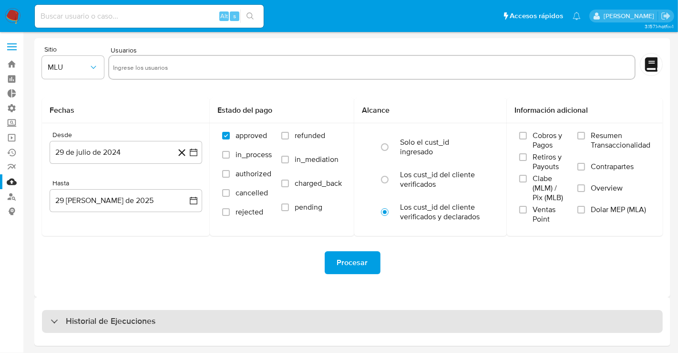
click at [270, 318] on div "Historial de Ejecuciones" at bounding box center [352, 321] width 621 height 23
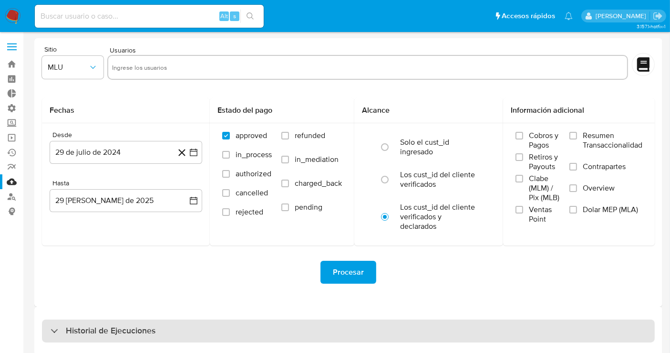
select select "10"
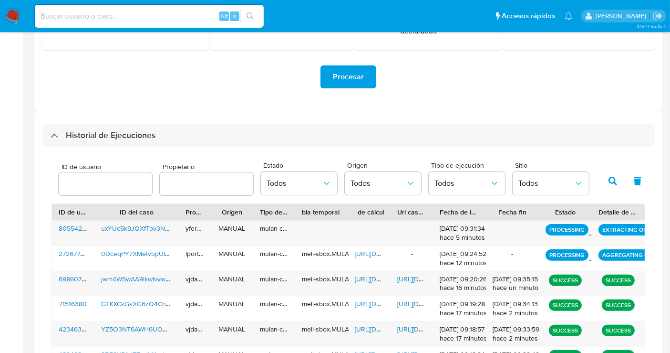
scroll to position [212, 0]
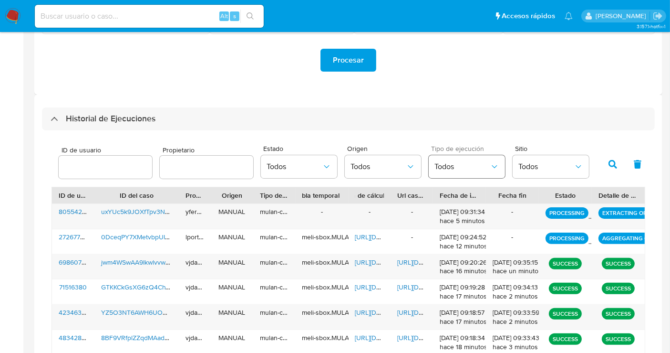
click at [479, 174] on button "Todos" at bounding box center [467, 166] width 76 height 23
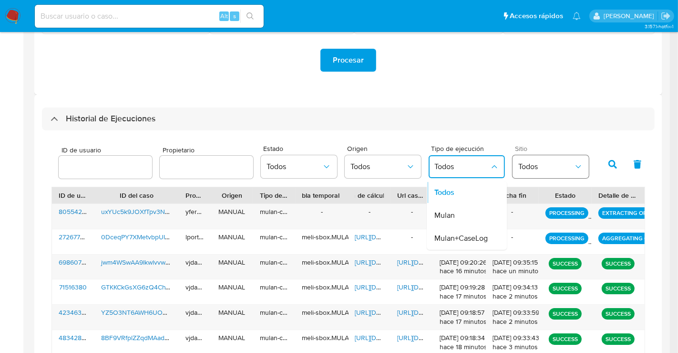
click at [519, 167] on span "Todos" at bounding box center [546, 167] width 55 height 10
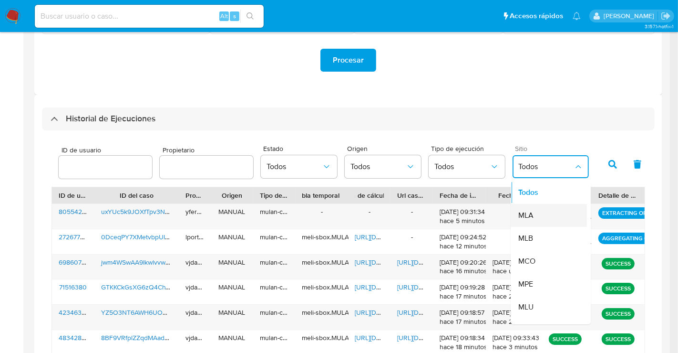
click at [544, 213] on div "MLA" at bounding box center [546, 215] width 55 height 23
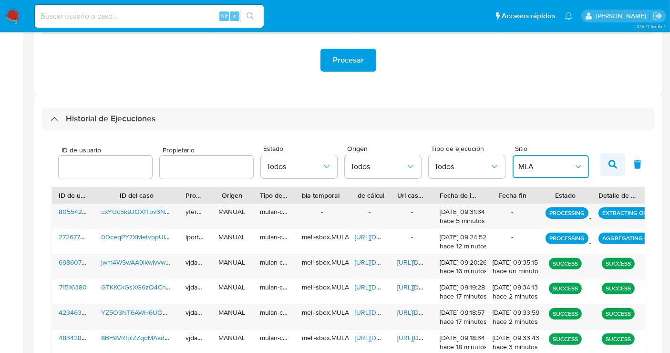
click at [617, 158] on button "button" at bounding box center [613, 164] width 25 height 23
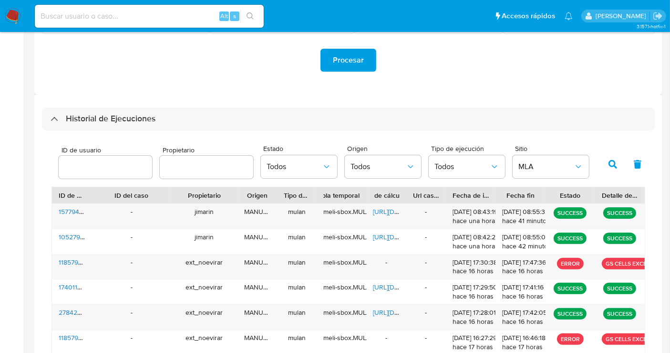
drag, startPoint x: 211, startPoint y: 193, endPoint x: 246, endPoint y: 195, distance: 34.4
click at [246, 195] on div "ID de usuario ID del caso Propietario Origen Tipo de ejecución Tabla temporal D…" at bounding box center [348, 195] width 593 height 16
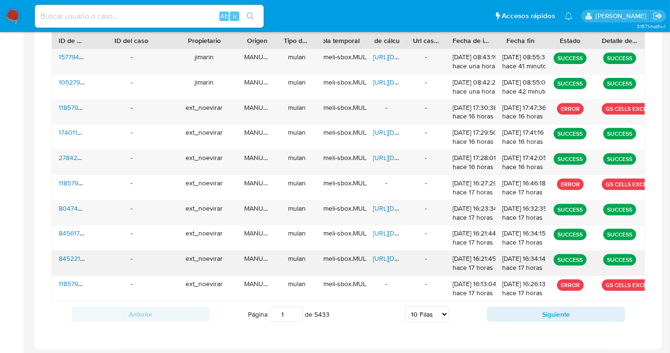
scroll to position [102, 0]
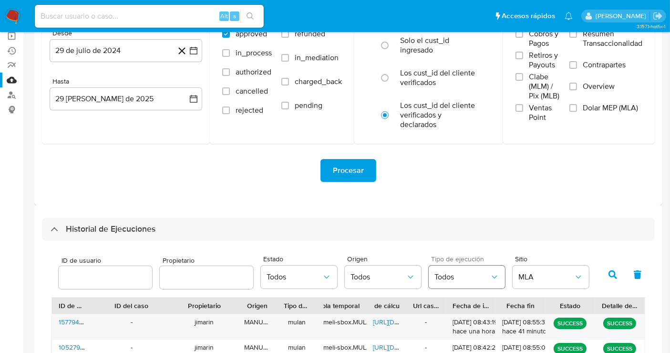
click at [454, 280] on span "Todos" at bounding box center [462, 277] width 55 height 10
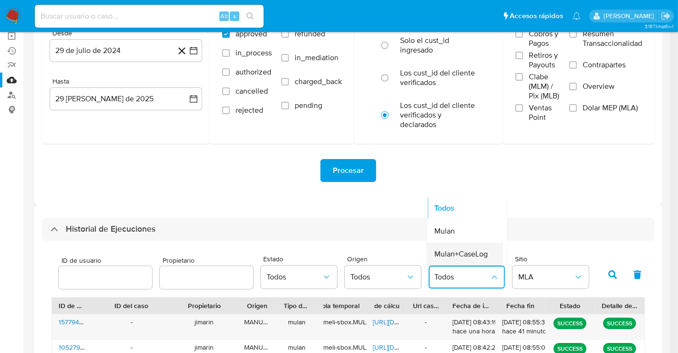
click at [459, 254] on span "Mulan+CaseLog" at bounding box center [461, 254] width 53 height 10
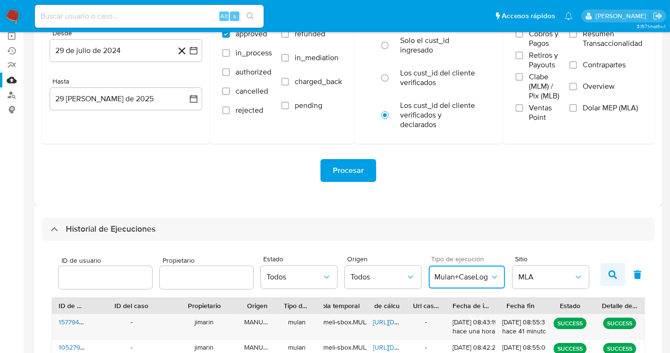
click at [612, 271] on icon "button" at bounding box center [613, 274] width 9 height 9
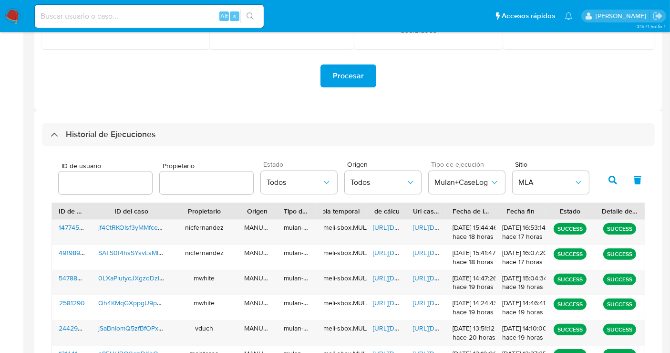
scroll to position [260, 0]
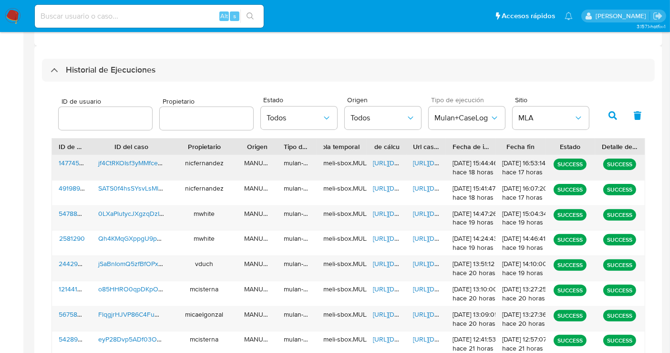
click at [420, 163] on span "[URL][DOMAIN_NAME]" at bounding box center [446, 163] width 66 height 10
click at [430, 216] on span "[URL][DOMAIN_NAME]" at bounding box center [446, 213] width 66 height 10
